Goal: Information Seeking & Learning: Learn about a topic

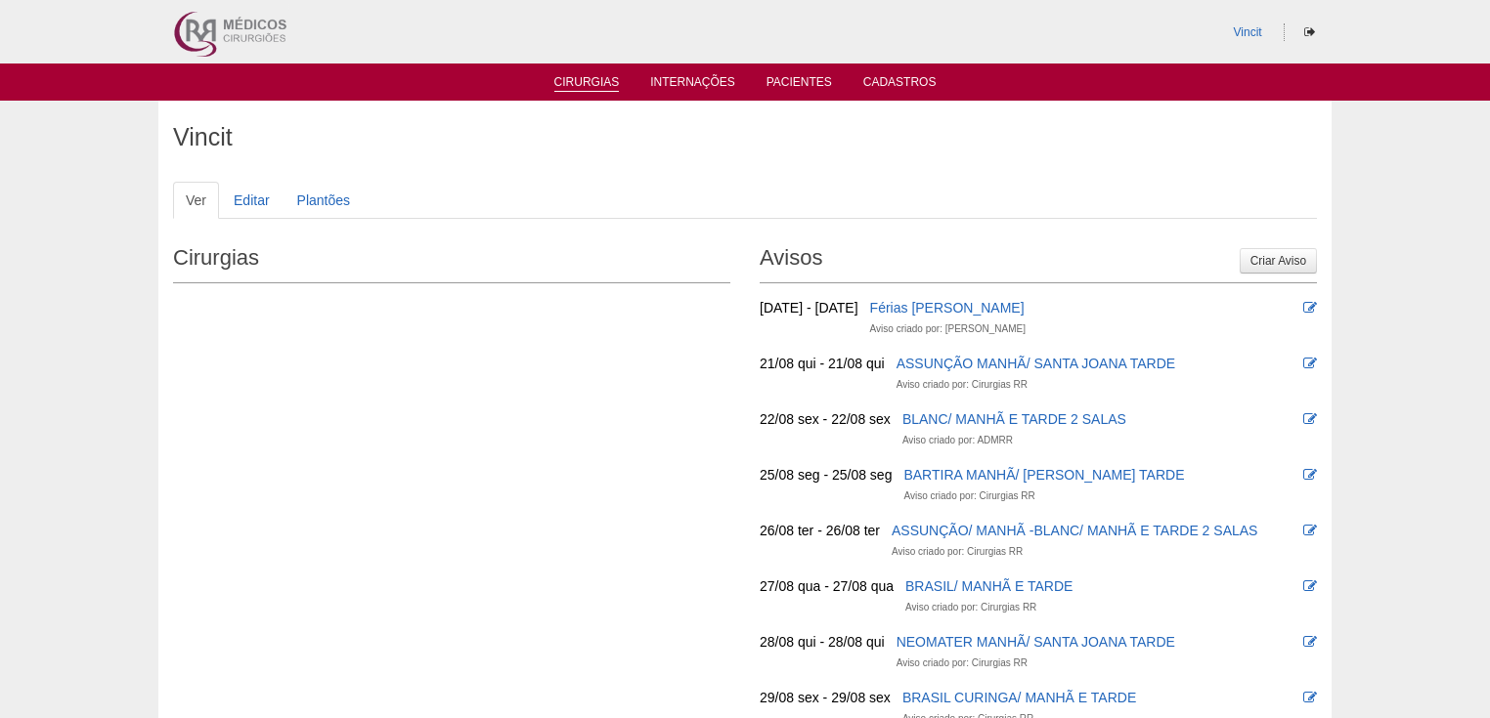
click at [576, 80] on link "Cirurgias" at bounding box center [586, 83] width 65 height 17
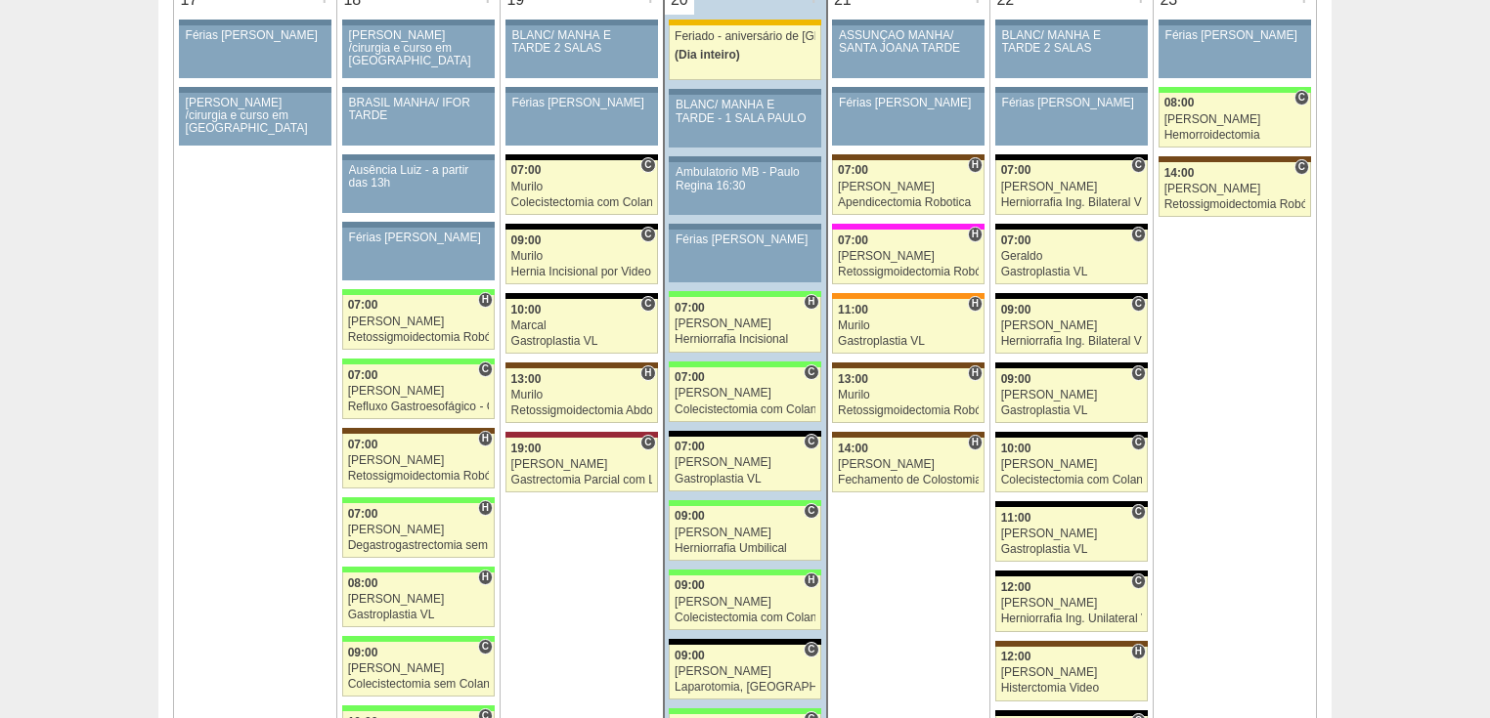
scroll to position [2893, 0]
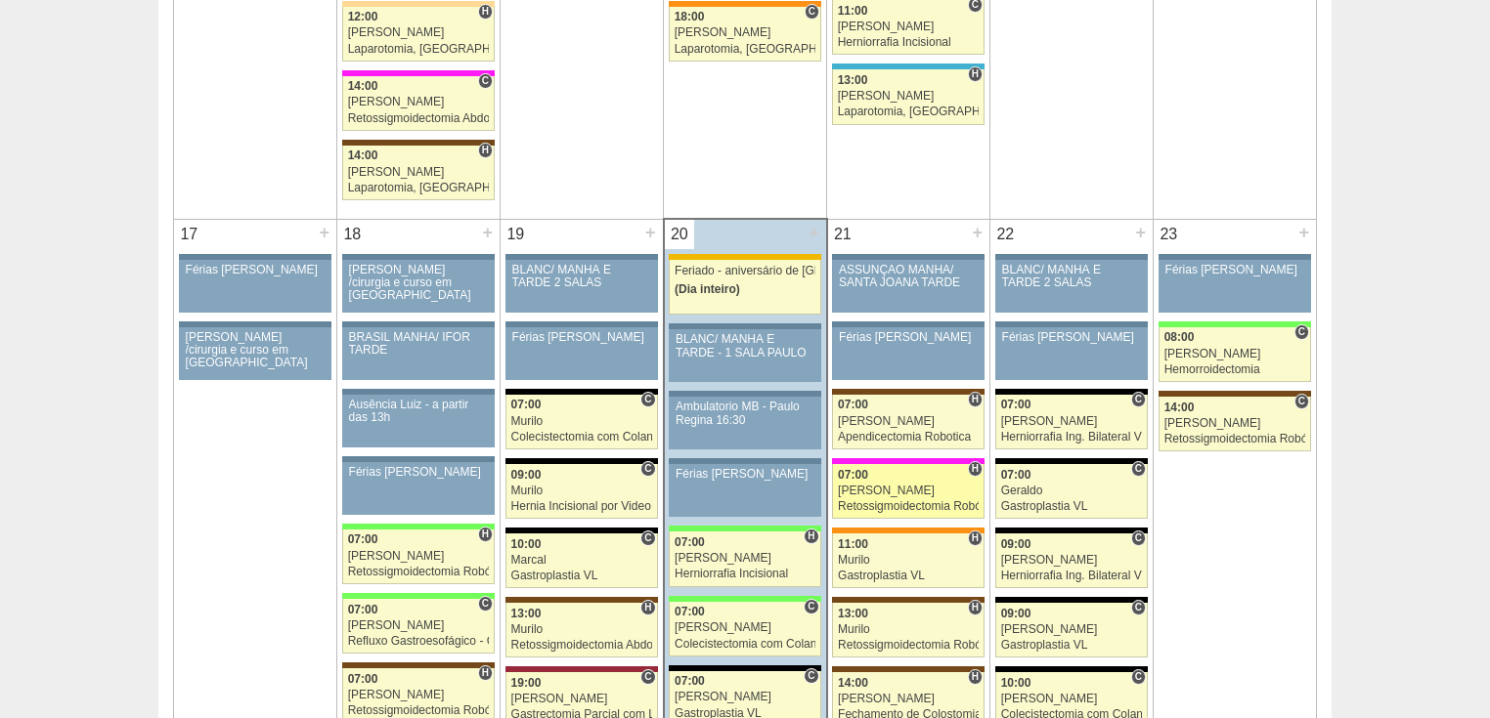
click at [894, 500] on div "Retossigmoidectomia Robótica" at bounding box center [908, 506] width 141 height 13
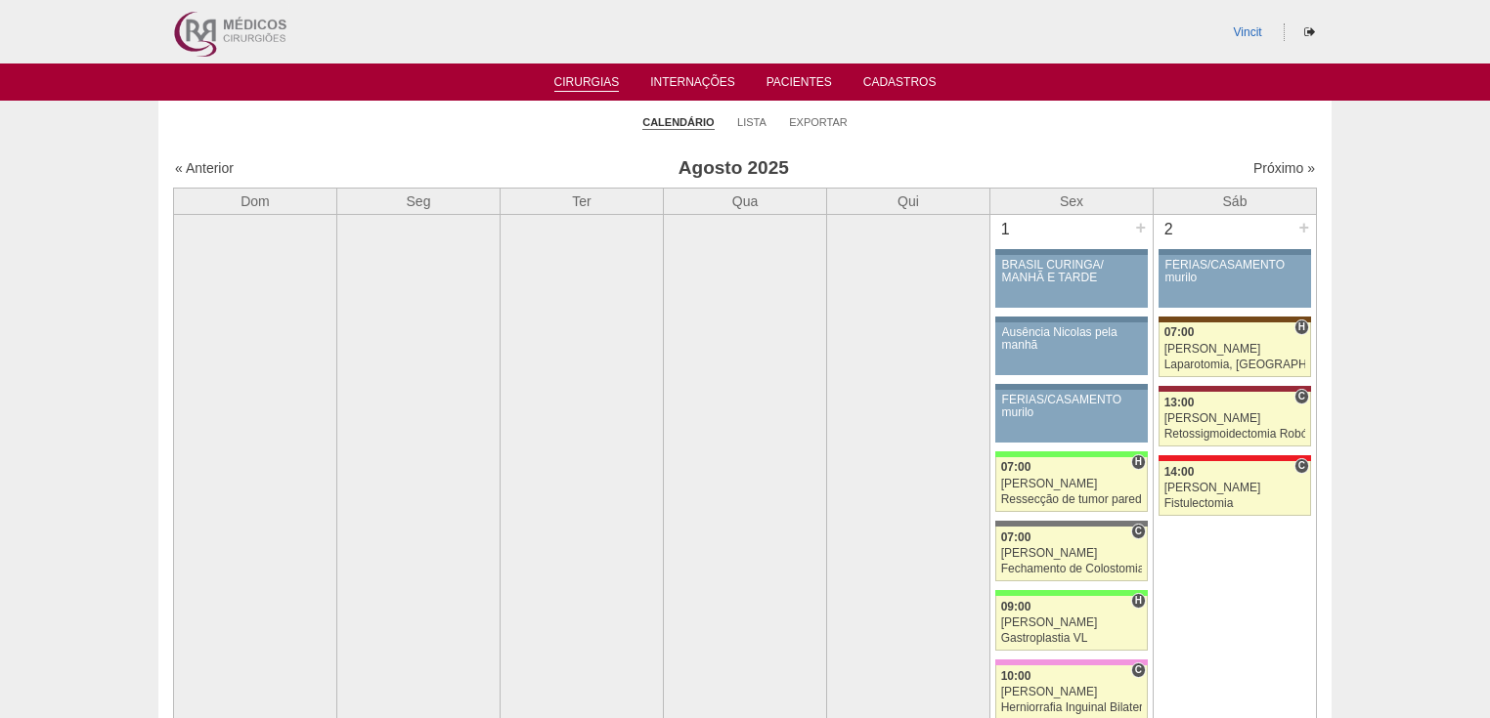
scroll to position [2893, 0]
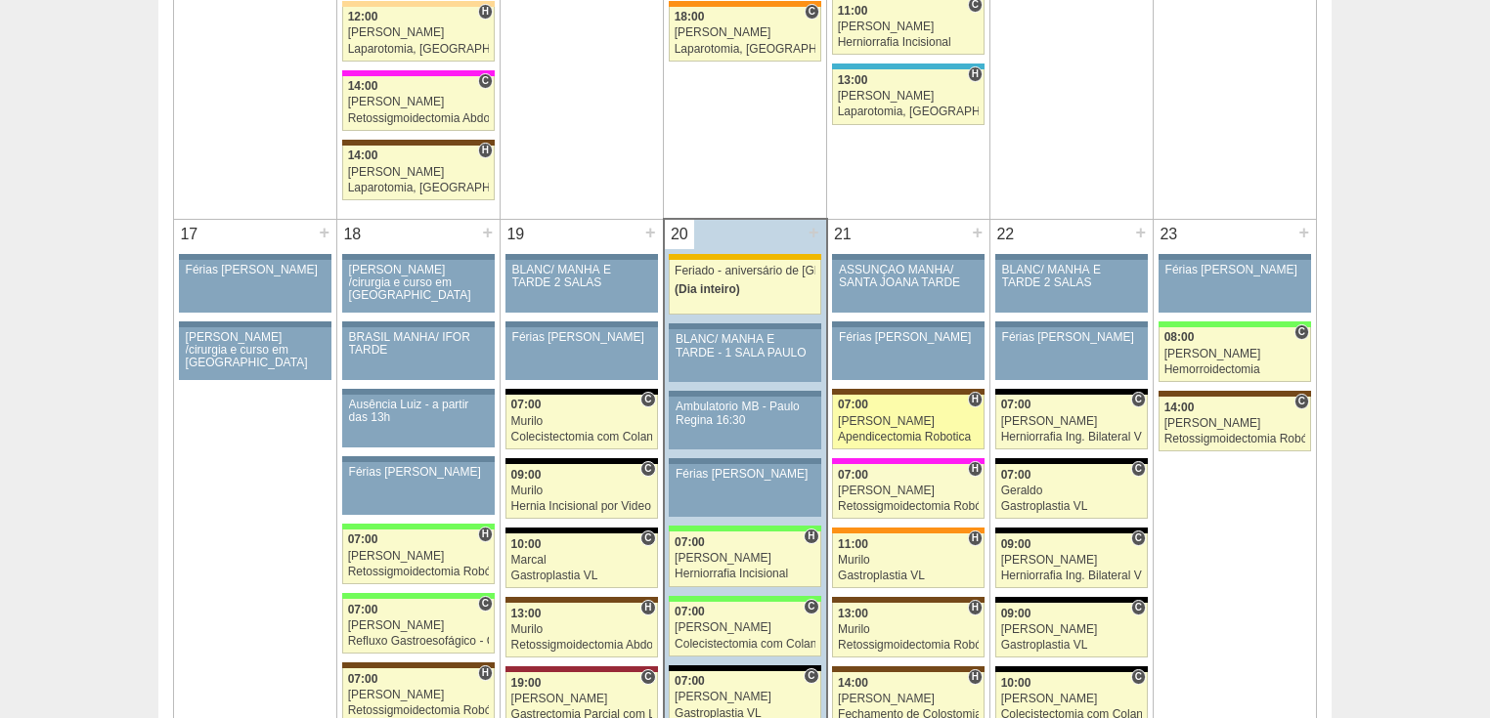
click at [935, 431] on div "Apendicectomia Robotica" at bounding box center [908, 437] width 141 height 13
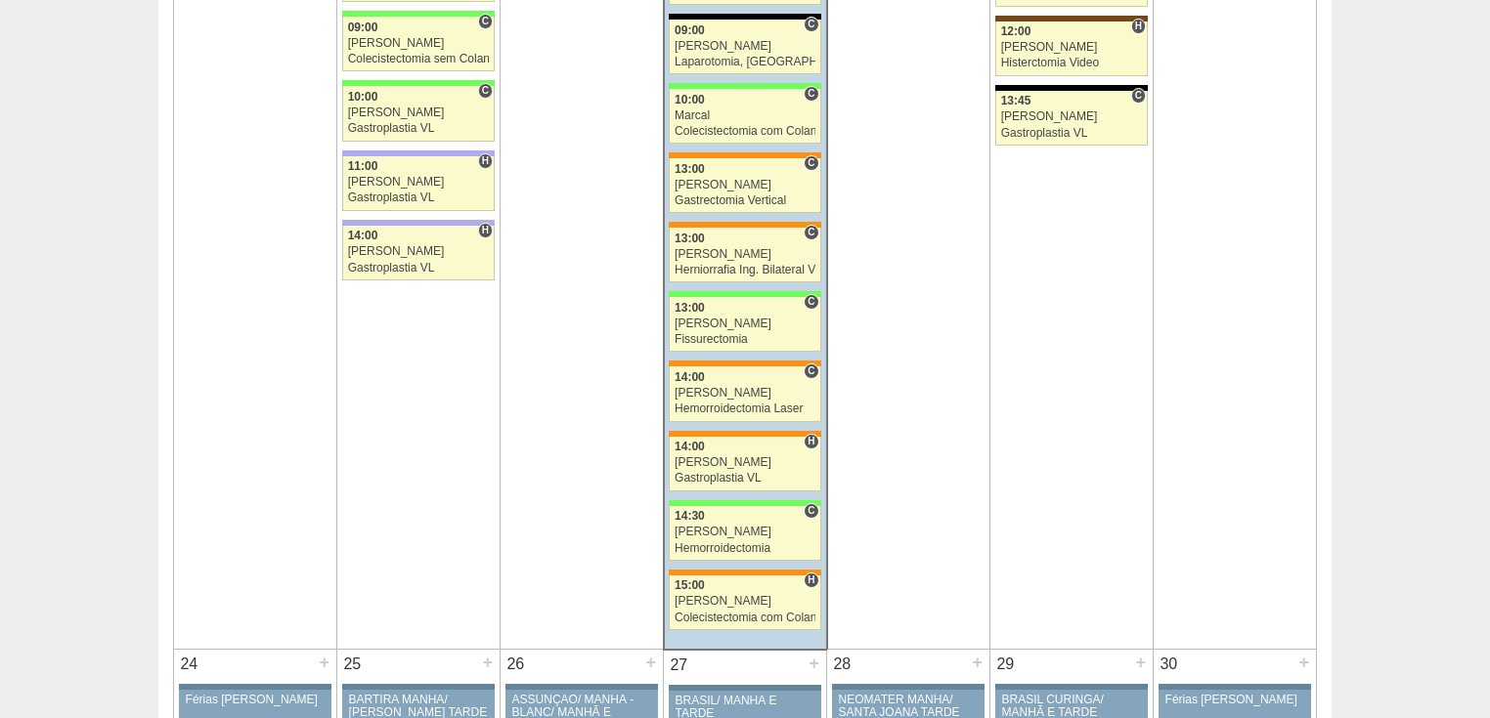
scroll to position [4144, 0]
